Goal: Check status: Check status

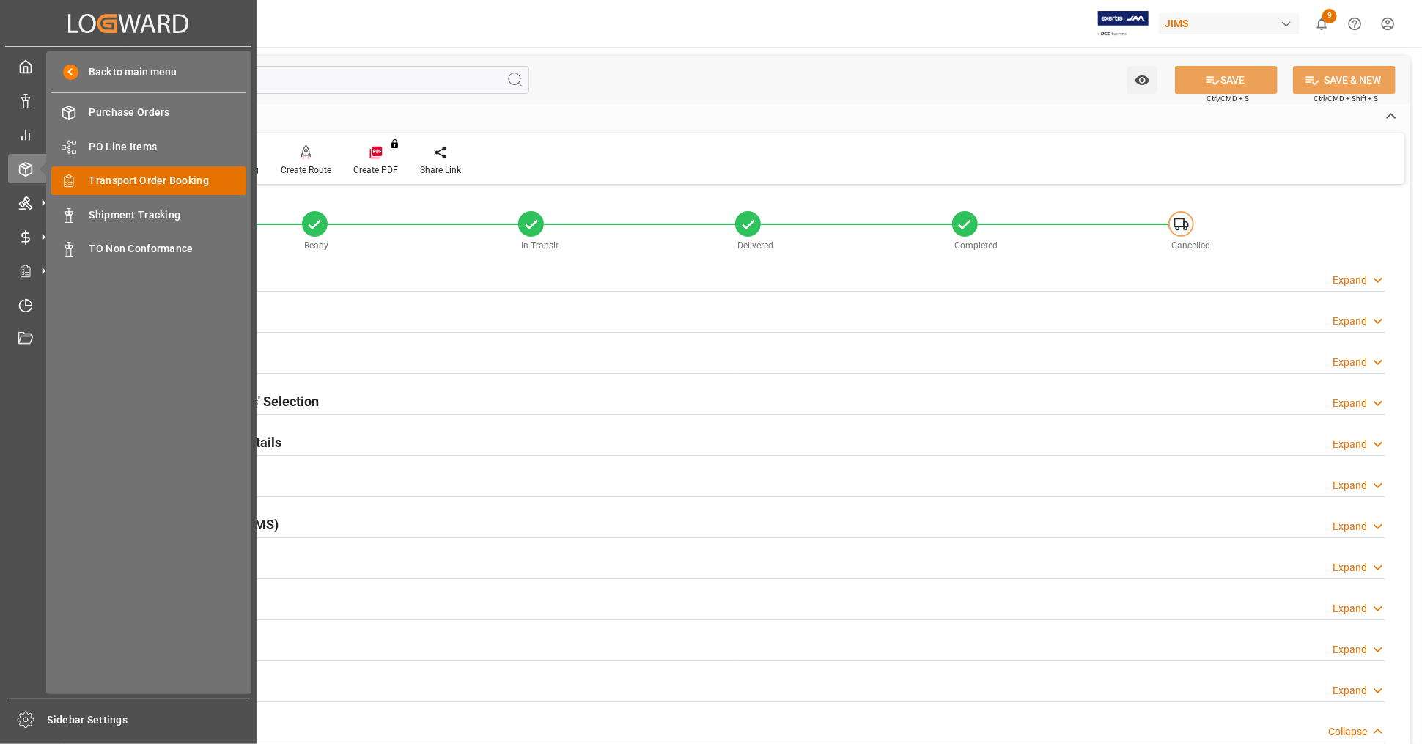
scroll to position [651, 0]
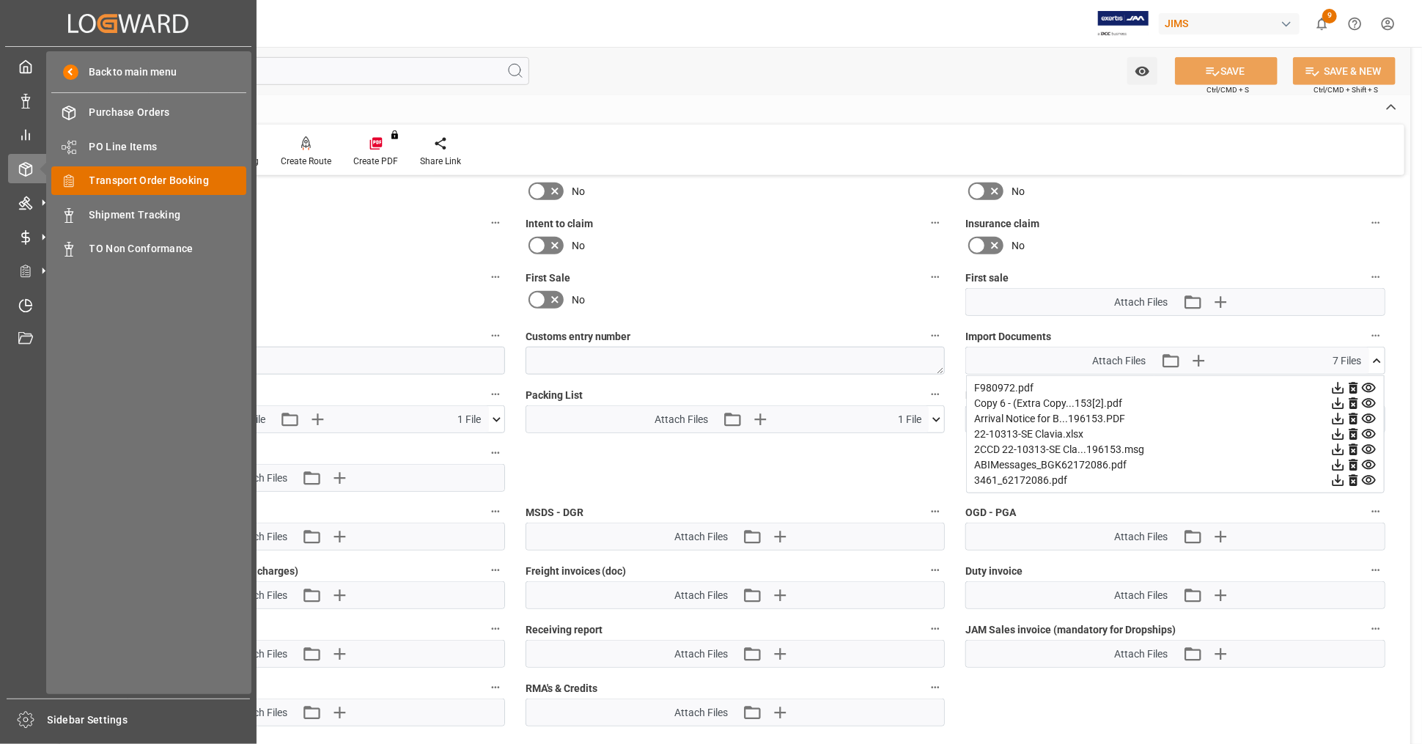
click at [158, 185] on span "Transport Order Booking" at bounding box center [168, 180] width 158 height 15
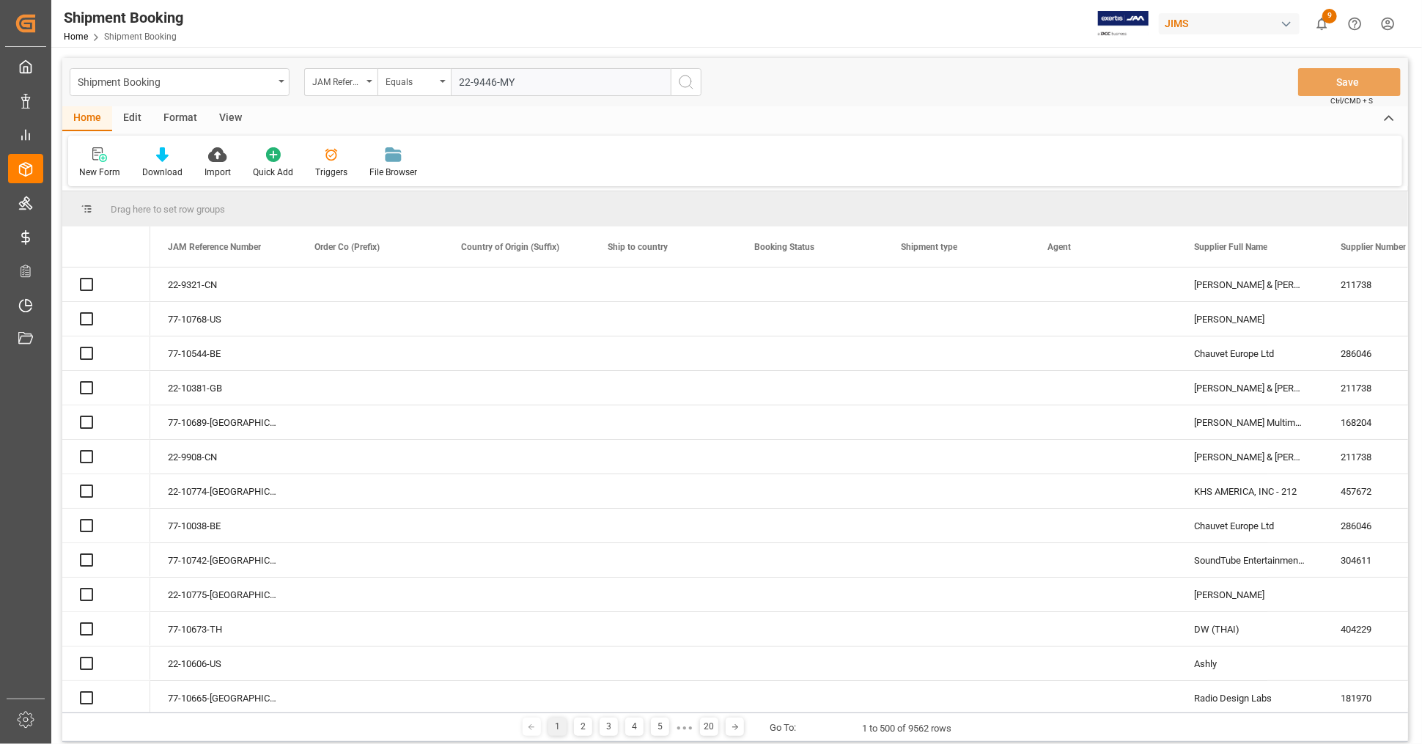
type input "22-9446-MY"
click at [682, 89] on icon "search button" at bounding box center [686, 82] width 18 height 18
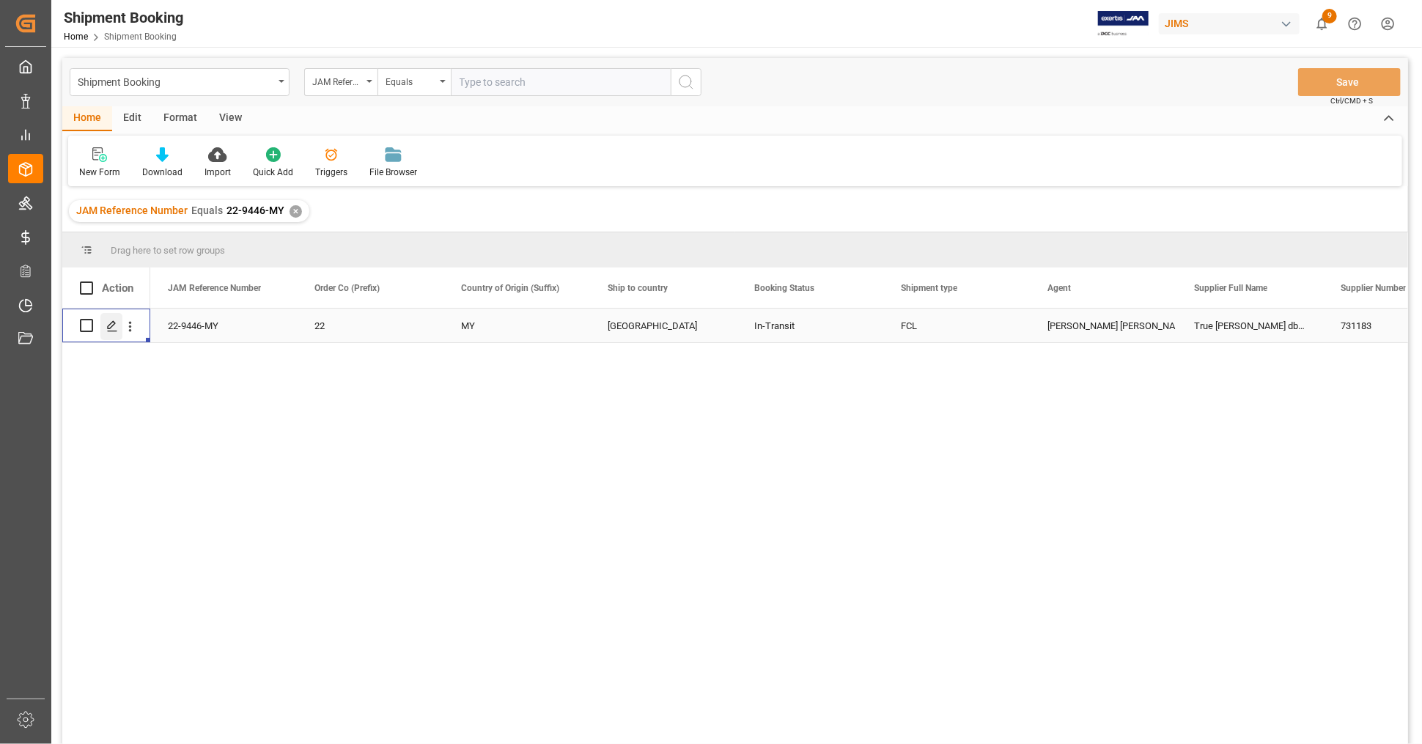
click at [108, 326] on polygon "Press SPACE to select this row." at bounding box center [111, 324] width 7 height 7
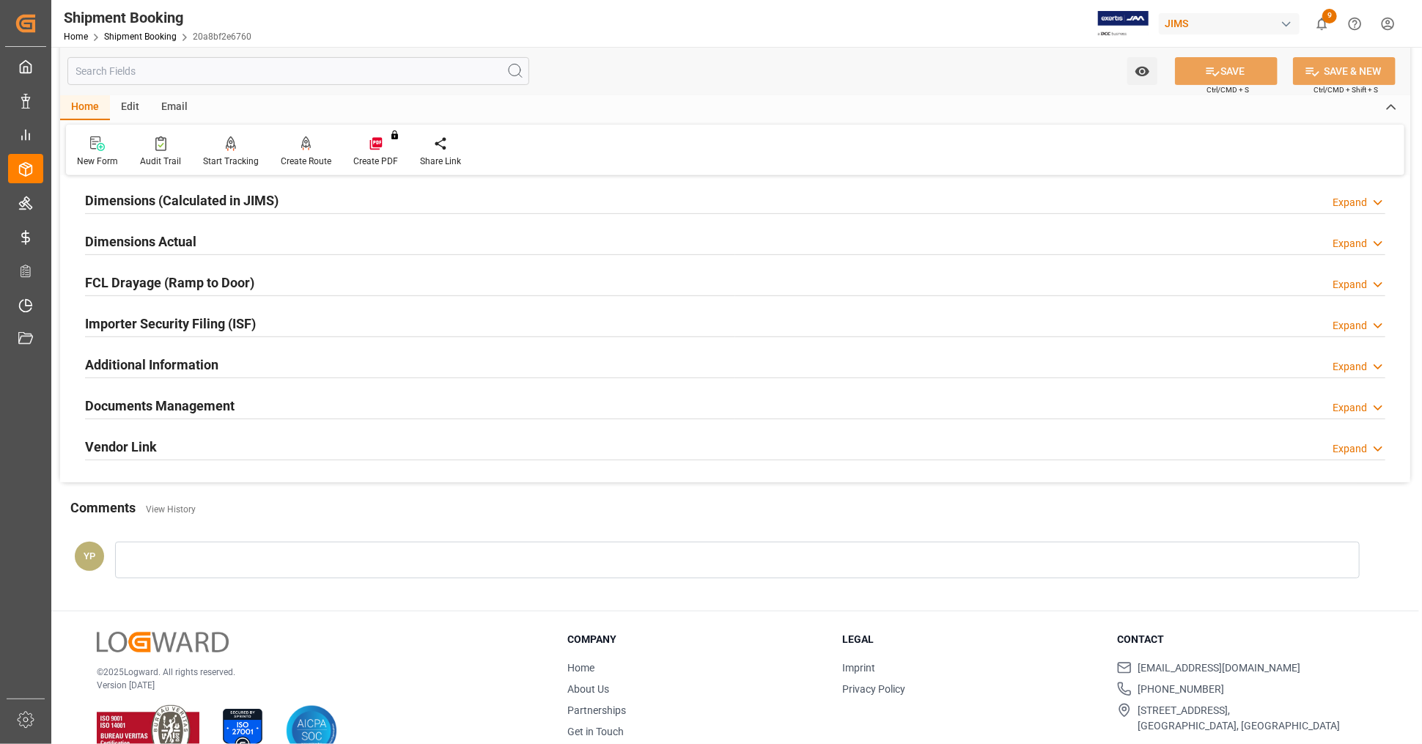
scroll to position [325, 0]
click at [334, 407] on div "Documents Management Expand" at bounding box center [735, 403] width 1300 height 28
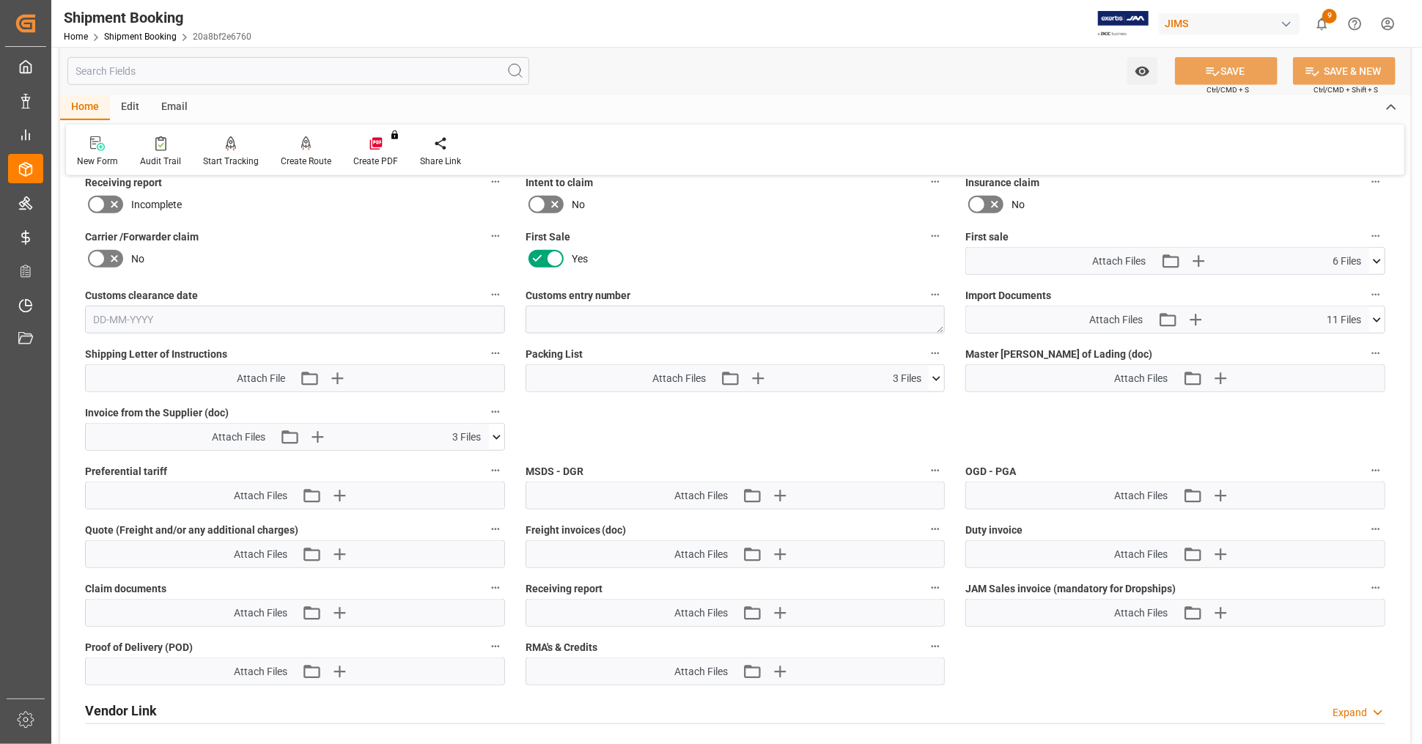
scroll to position [651, 0]
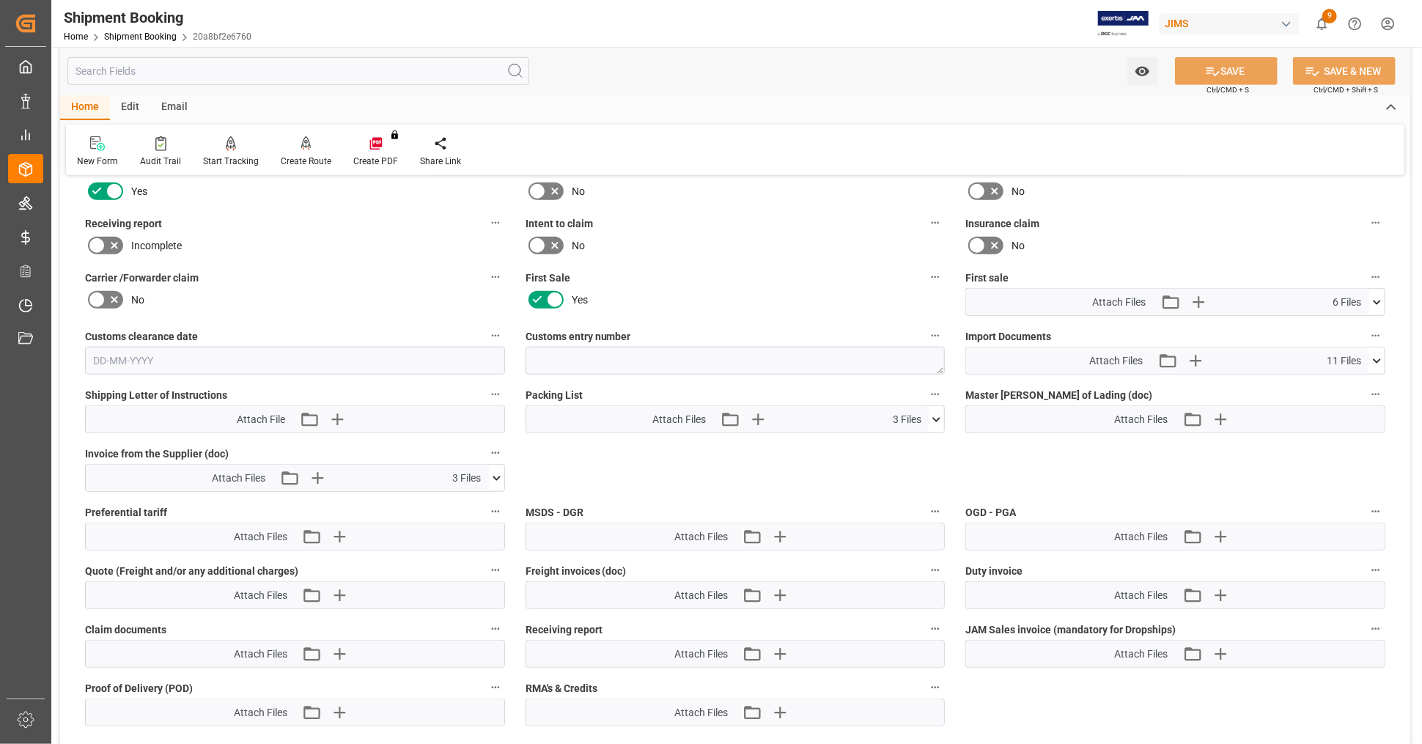
click at [1379, 298] on icon at bounding box center [1376, 302] width 15 height 15
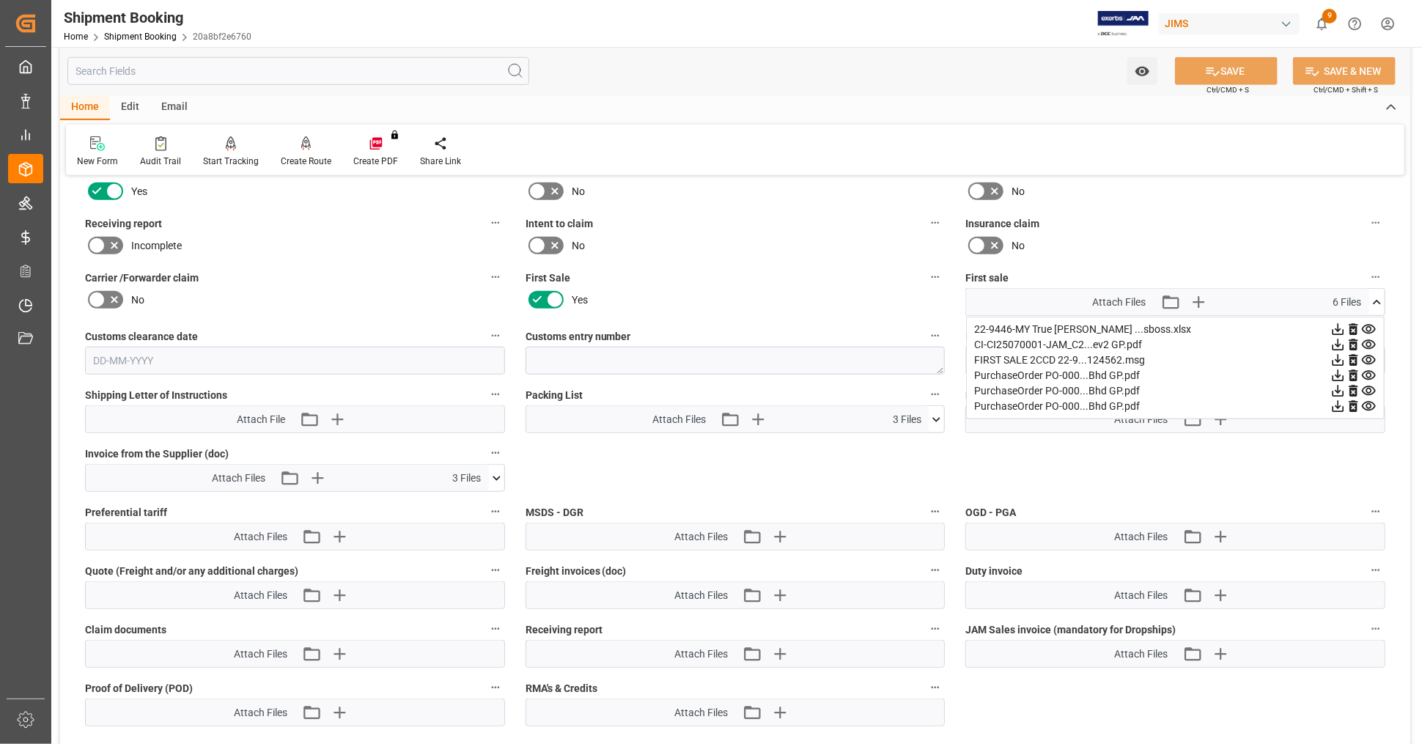
click at [1336, 324] on icon at bounding box center [1338, 330] width 12 height 12
